Goal: Consume media (video, audio)

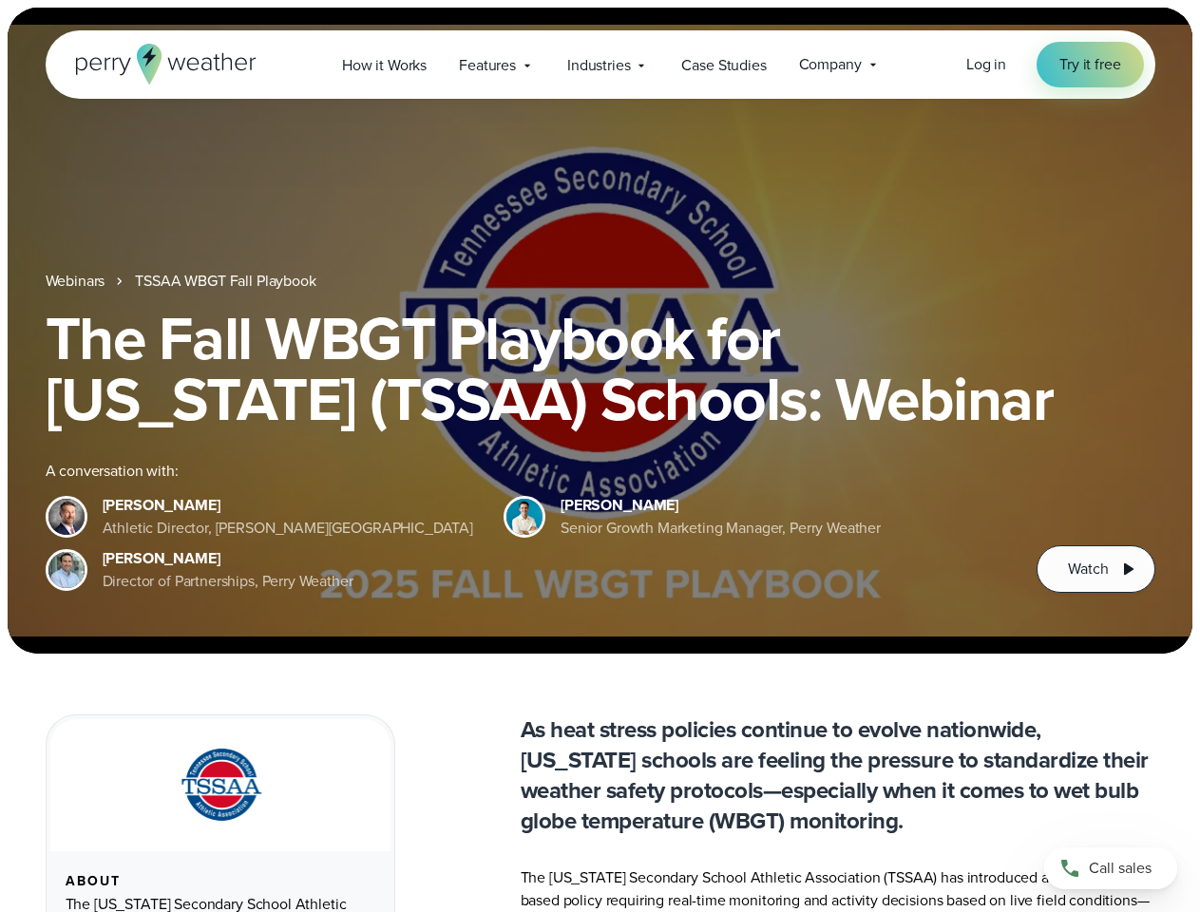
click at [600, 456] on div "The Fall WBGT Playbook for [US_STATE] (TSSAA) Schools: Webinar A conversation w…" at bounding box center [601, 450] width 1110 height 285
click at [600, 65] on span "Industries" at bounding box center [598, 65] width 63 height 23
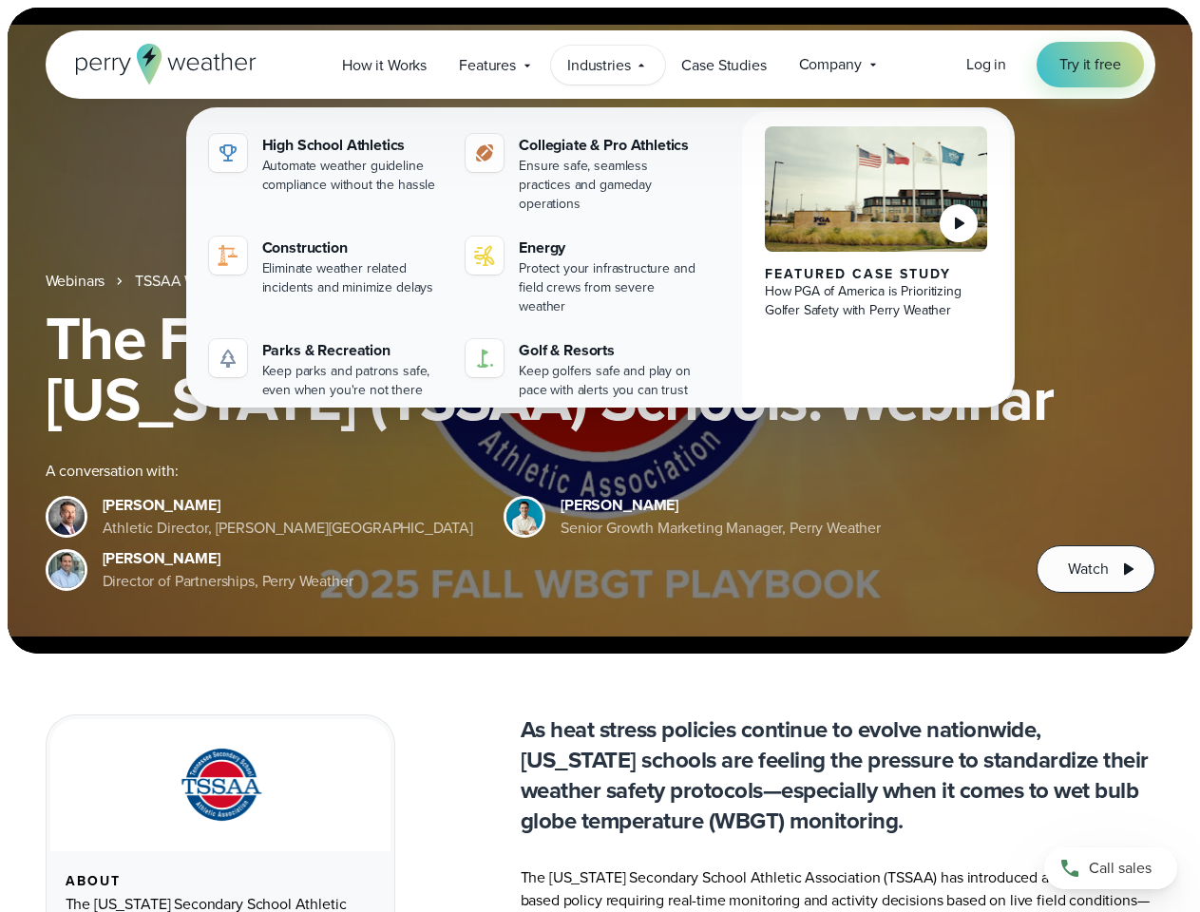
click at [600, 331] on h1 "The Fall WBGT Playbook for [US_STATE] (TSSAA) Schools: Webinar" at bounding box center [601, 369] width 1110 height 122
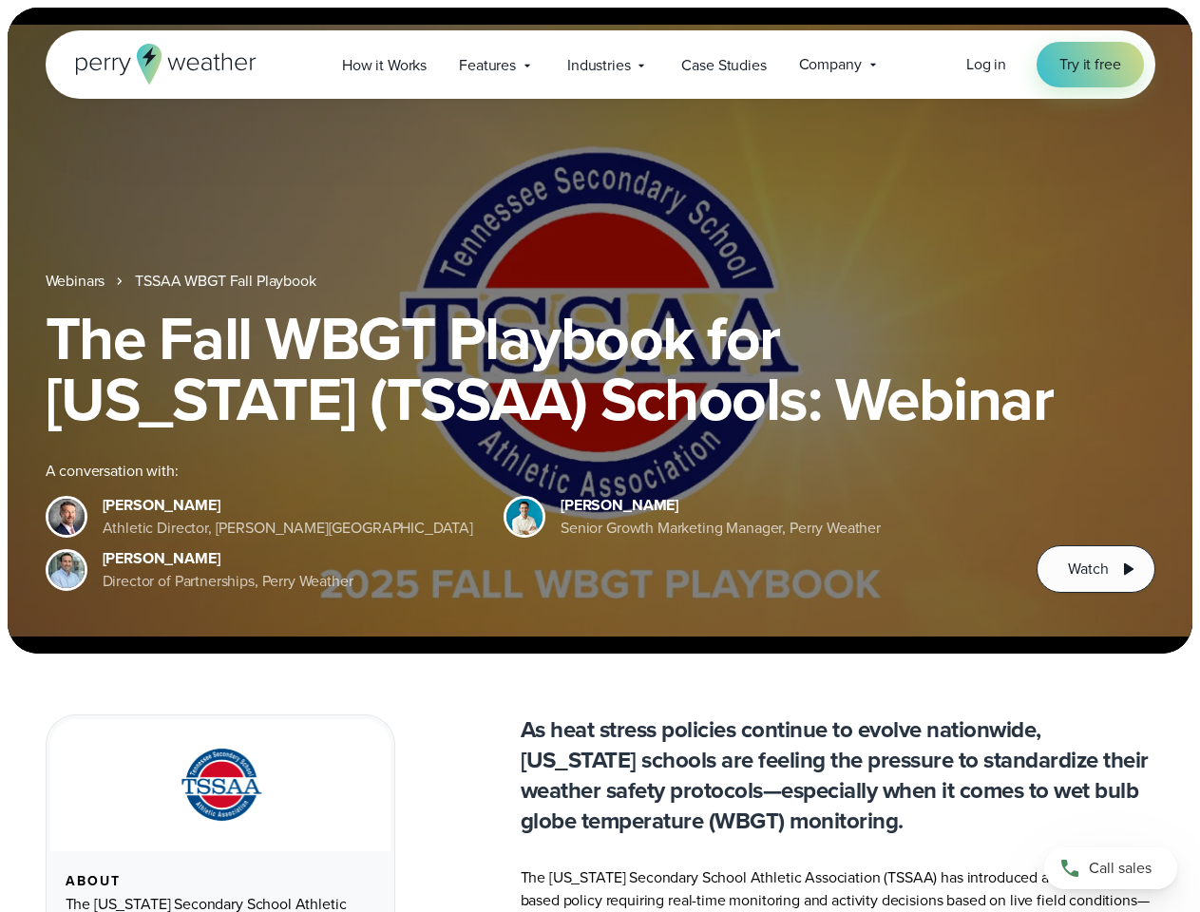
click at [227, 281] on link "TSSAA WBGT Fall Playbook" at bounding box center [225, 281] width 181 height 23
click at [1095, 569] on span "Watch" at bounding box center [1088, 569] width 40 height 23
